Goal: Task Accomplishment & Management: Use online tool/utility

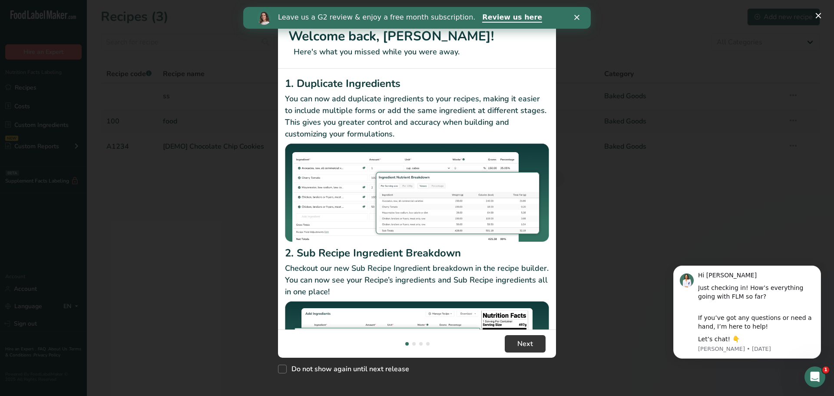
click at [258, 270] on div "New Features" at bounding box center [417, 198] width 834 height 396
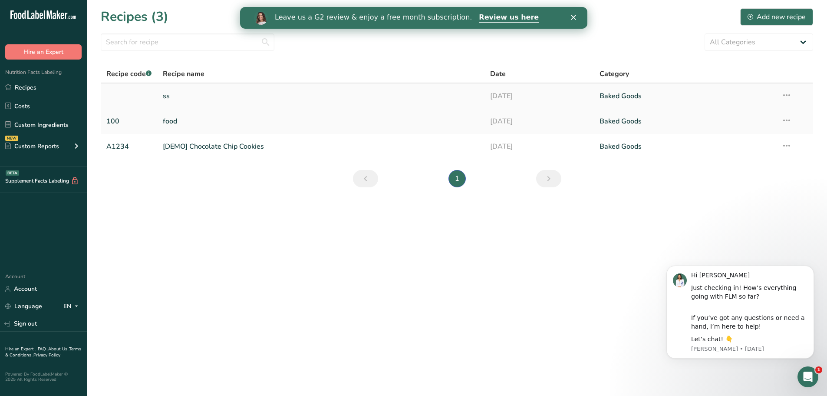
click at [230, 100] on link "ss" at bounding box center [321, 96] width 317 height 18
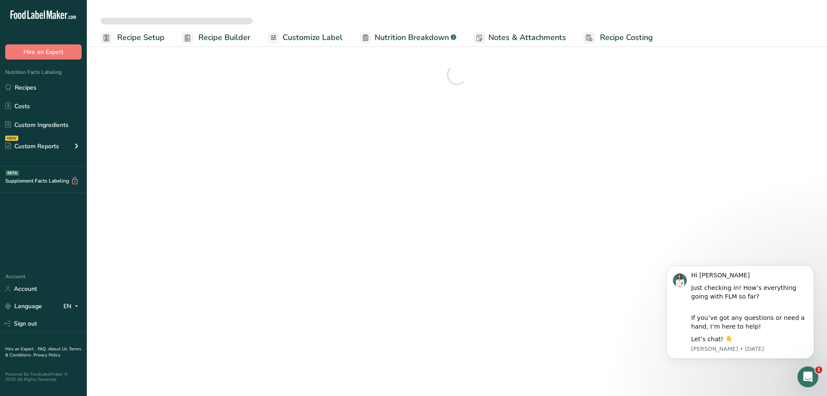
click at [442, 32] on span "Nutrition Breakdown" at bounding box center [412, 38] width 74 height 12
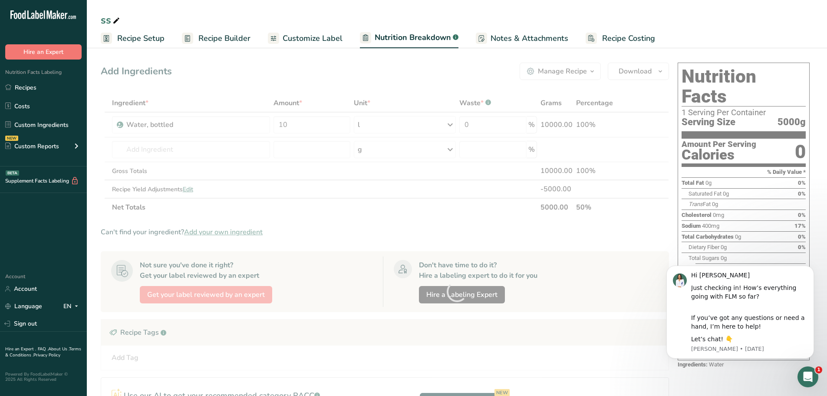
select select "Calories"
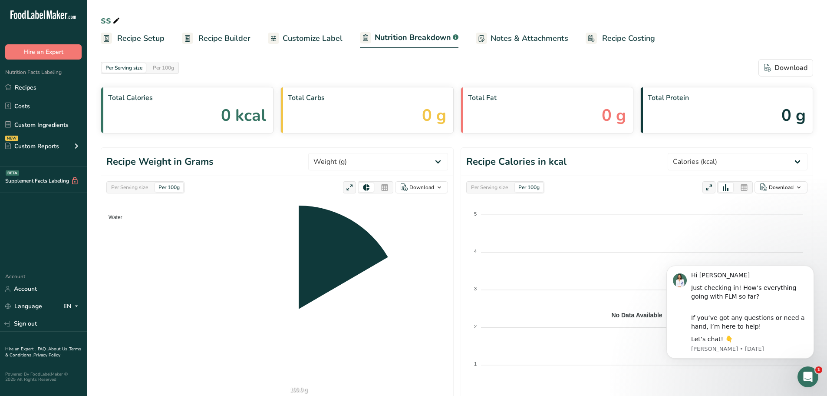
click at [310, 37] on span "Customize Label" at bounding box center [313, 39] width 60 height 12
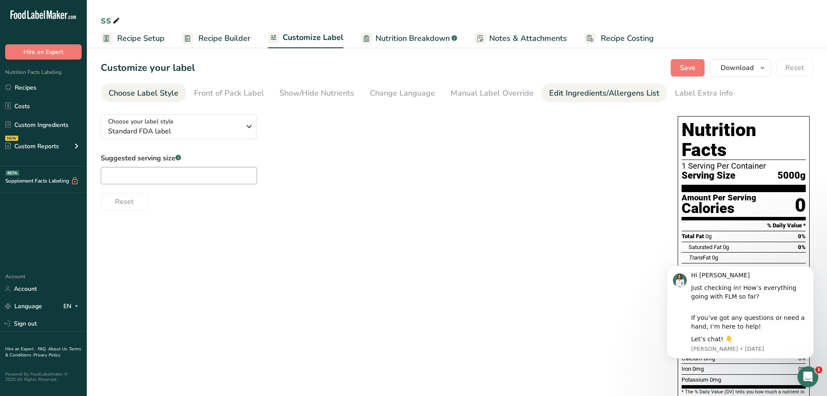
click at [600, 88] on div "Edit Ingredients/Allergens List" at bounding box center [604, 93] width 110 height 12
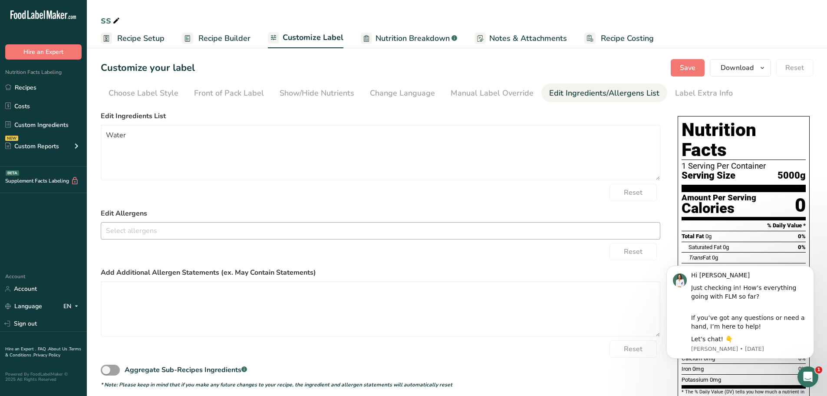
click at [224, 226] on input "text" at bounding box center [380, 230] width 559 height 13
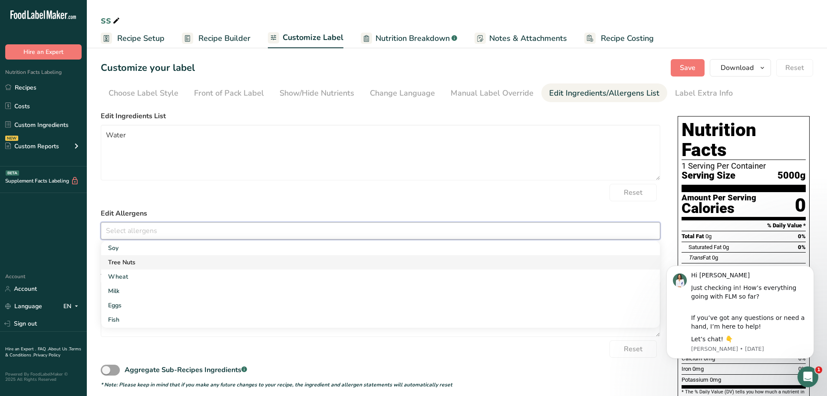
click at [166, 268] on link "Tree Nuts" at bounding box center [380, 262] width 559 height 14
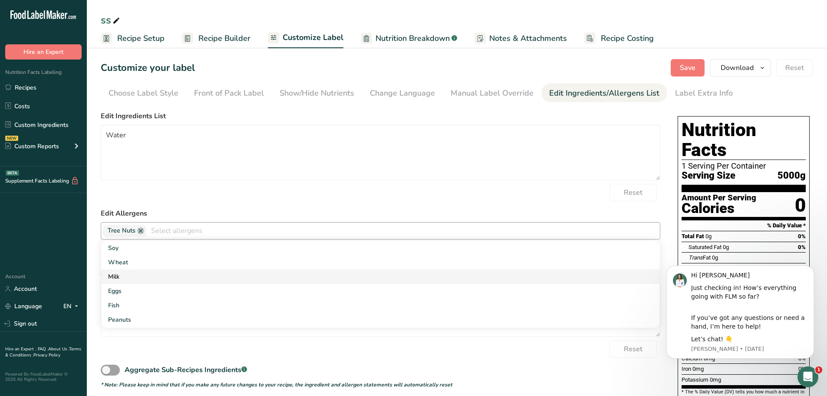
click at [172, 272] on link "Milk" at bounding box center [380, 276] width 559 height 14
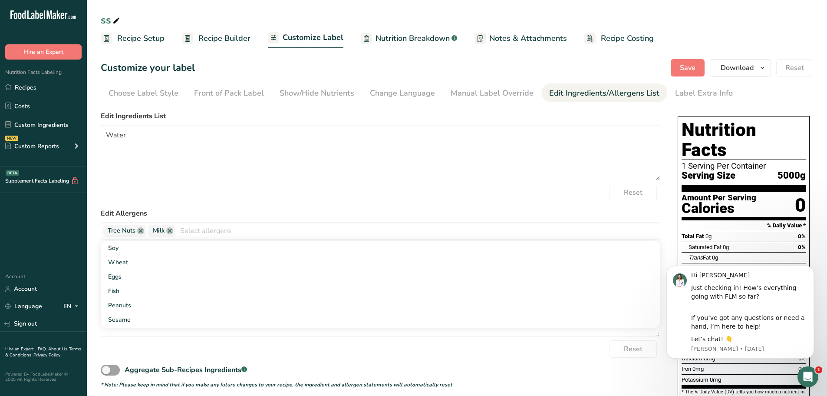
click at [181, 208] on label "Edit Allergens" at bounding box center [381, 213] width 560 height 10
click at [170, 229] on link at bounding box center [169, 230] width 7 height 7
drag, startPoint x: 201, startPoint y: 204, endPoint x: 462, endPoint y: 83, distance: 286.9
click at [202, 204] on form "Edit Ingredients List Water Reset Edit Allergens Tree Nuts Soy Wheat Milk Eggs …" at bounding box center [381, 249] width 560 height 277
click at [214, 33] on span "Recipe Builder" at bounding box center [224, 39] width 52 height 12
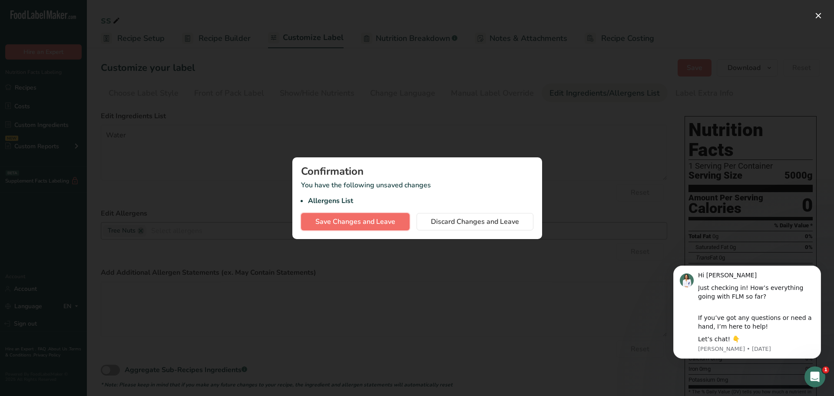
click at [387, 218] on span "Save Changes and Leave" at bounding box center [355, 221] width 80 height 10
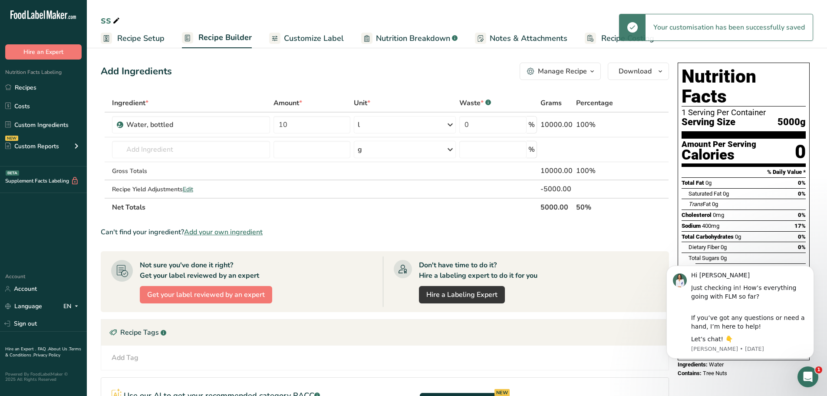
click at [322, 38] on span "Customize Label" at bounding box center [314, 39] width 60 height 12
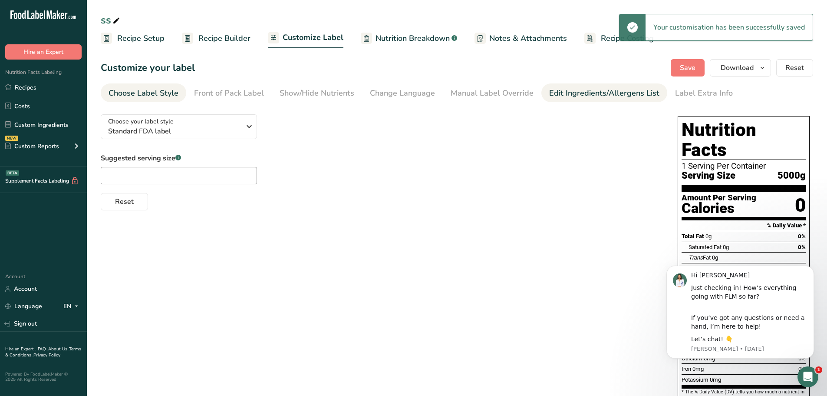
click at [560, 92] on div "Edit Ingredients/Allergens List" at bounding box center [604, 93] width 110 height 12
